Goal: Transaction & Acquisition: Purchase product/service

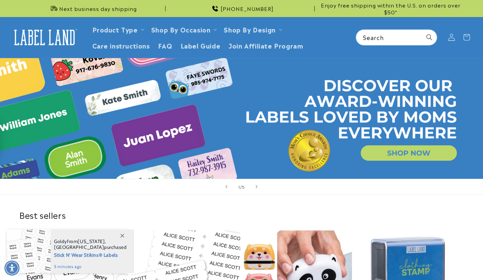
click at [453, 40] on icon at bounding box center [451, 37] width 7 height 7
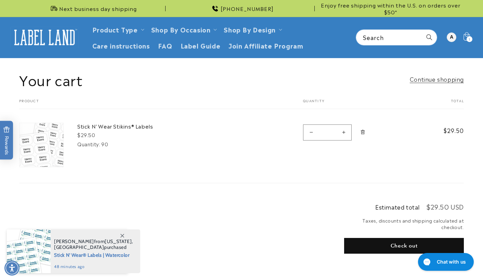
click at [402, 240] on button "Check out" at bounding box center [404, 246] width 120 height 16
